Goal: Navigation & Orientation: Find specific page/section

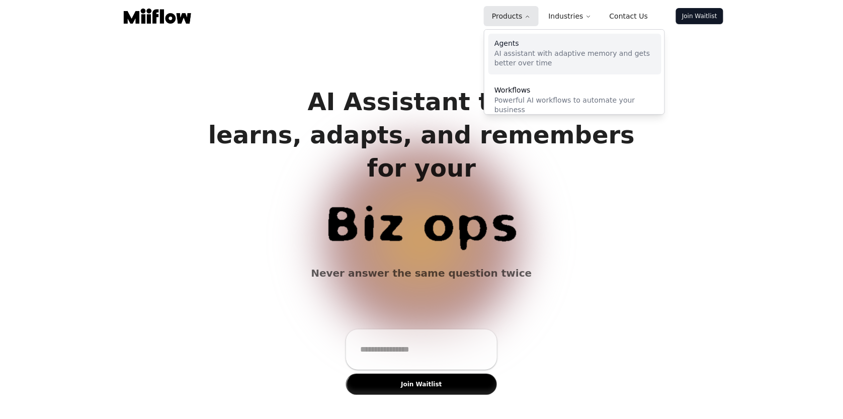
click at [526, 56] on p "AI assistant with adaptive memory and gets better over time" at bounding box center [574, 59] width 161 height 20
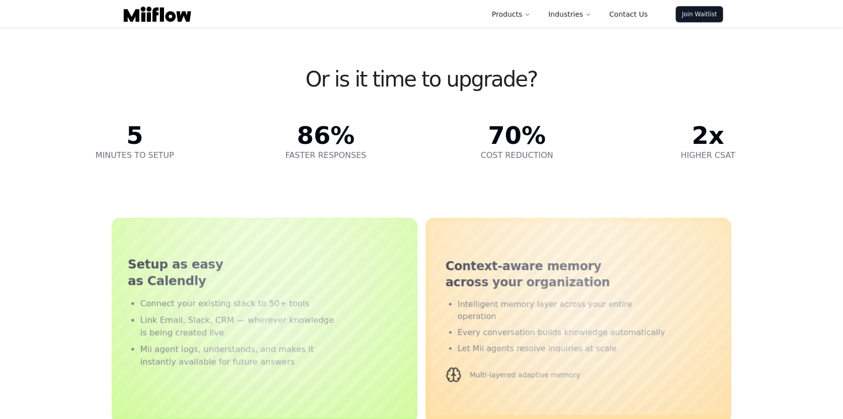
scroll to position [317, 0]
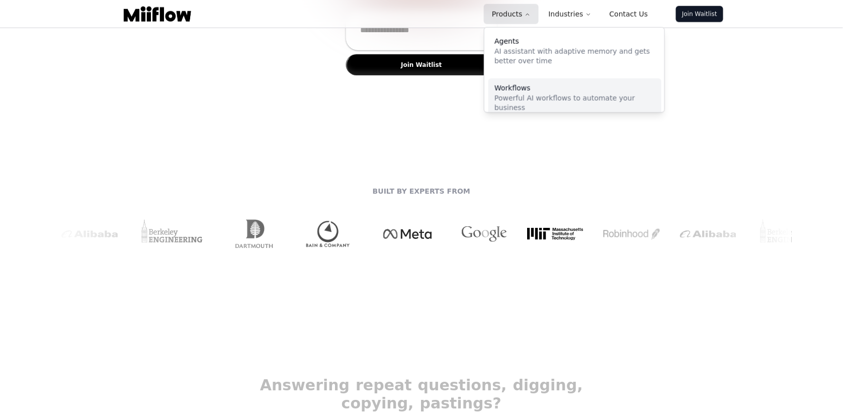
click at [532, 90] on div "Workflows" at bounding box center [574, 87] width 161 height 7
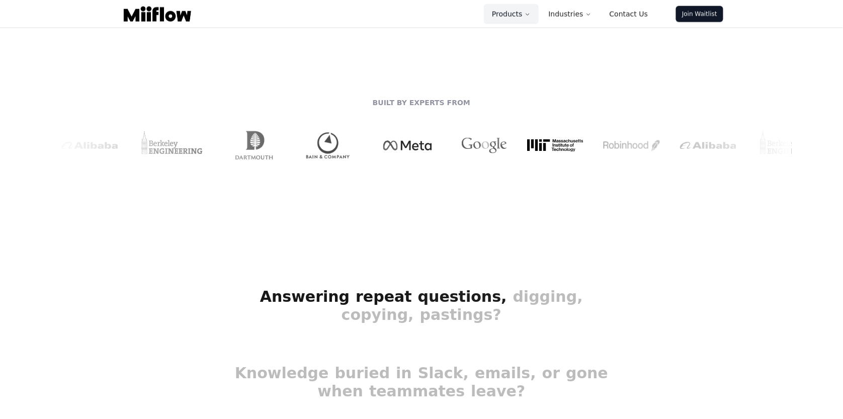
scroll to position [0, 0]
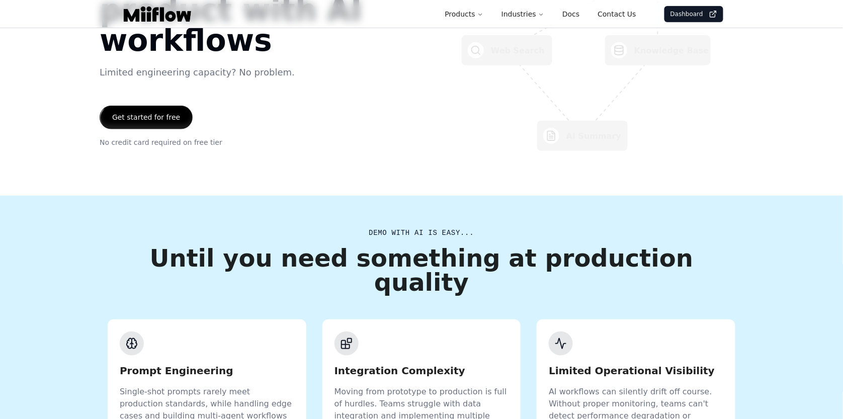
scroll to position [126, 0]
